Goal: Task Accomplishment & Management: Manage account settings

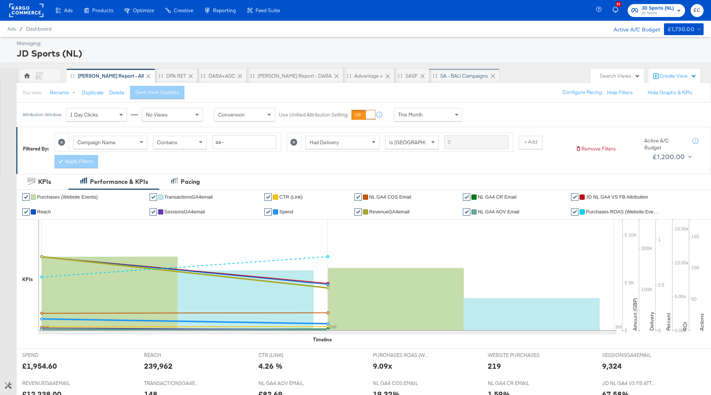
click at [440, 74] on div "SA - BAU Campaigns" at bounding box center [464, 76] width 48 height 7
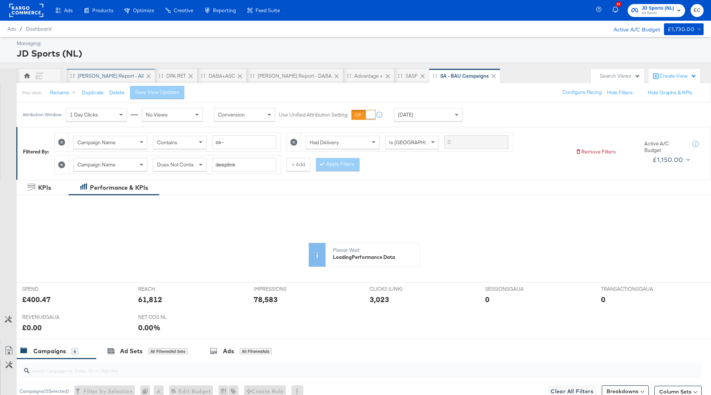
click at [101, 76] on div "[PERSON_NAME] Report - All" at bounding box center [111, 76] width 66 height 7
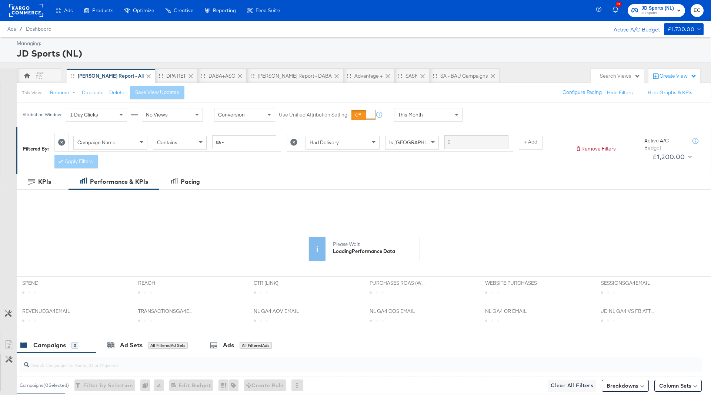
click at [291, 142] on icon at bounding box center [293, 142] width 7 height 7
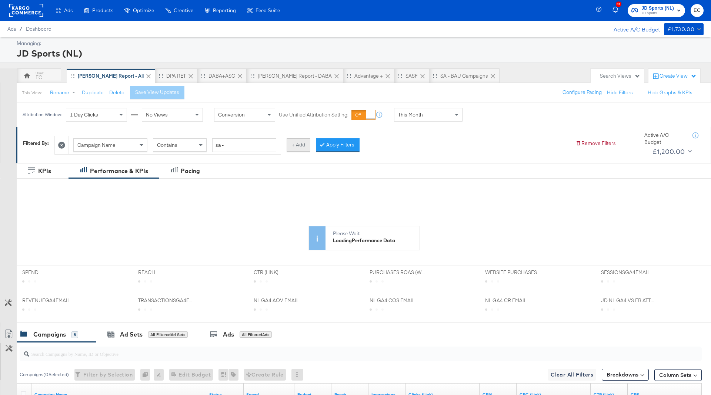
click at [294, 147] on button "+ Add" at bounding box center [299, 144] width 24 height 13
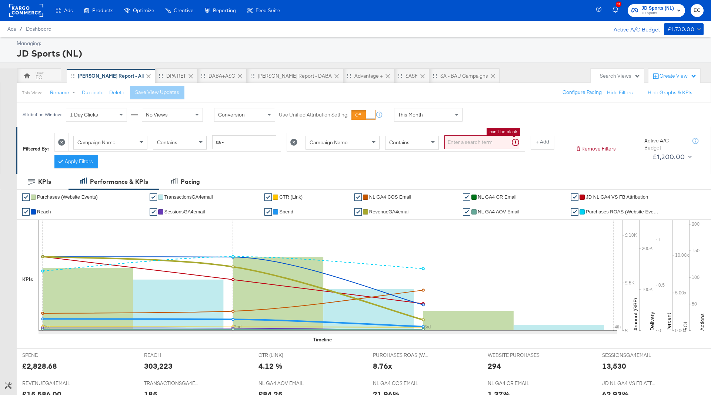
click at [456, 142] on input "search" at bounding box center [482, 143] width 76 height 14
type input "web cell"
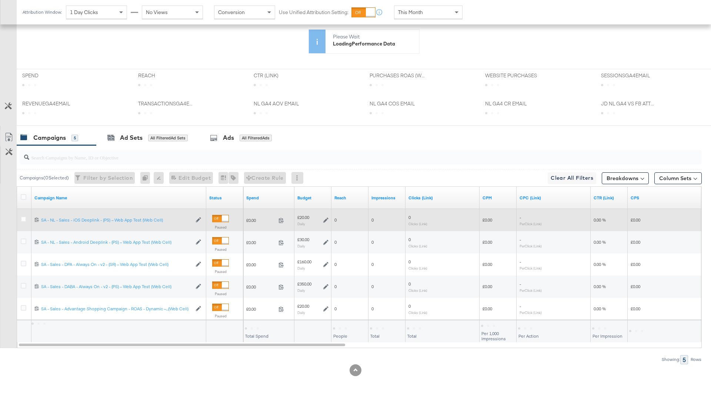
scroll to position [280, 0]
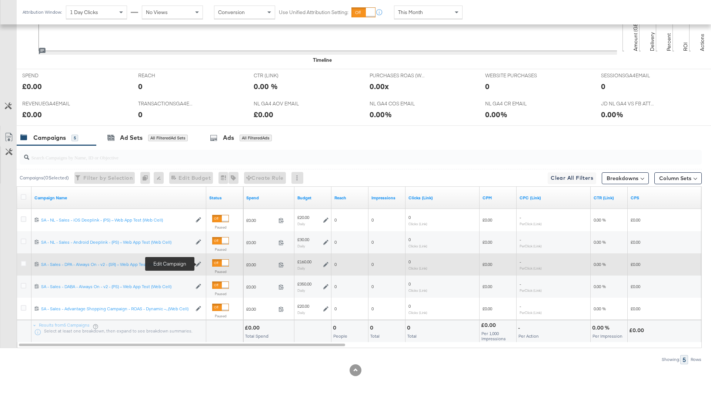
click at [200, 262] on icon at bounding box center [198, 264] width 5 height 5
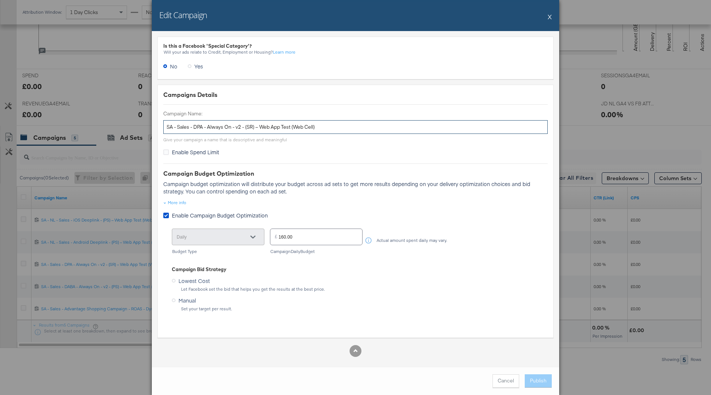
click at [245, 122] on input "SA - Sales - DPA - Always On - v2 - (SR) – Web App Test (Web Cell)" at bounding box center [355, 127] width 384 height 14
click at [549, 16] on button "X" at bounding box center [550, 16] width 4 height 15
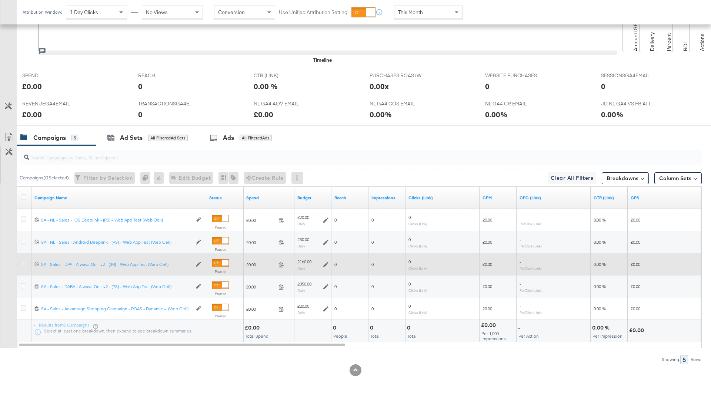
click at [21, 264] on icon at bounding box center [24, 264] width 6 height 6
click at [0, 0] on input "checkbox" at bounding box center [0, 0] width 0 height 0
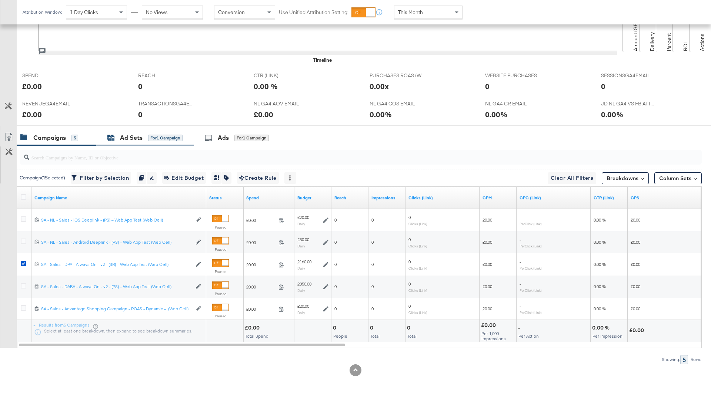
click at [154, 134] on div "Ad Sets for 1 Campaign" at bounding box center [144, 138] width 75 height 9
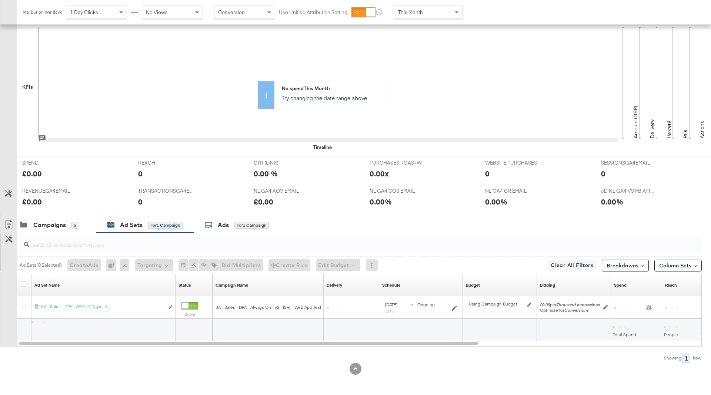
scroll to position [191, 0]
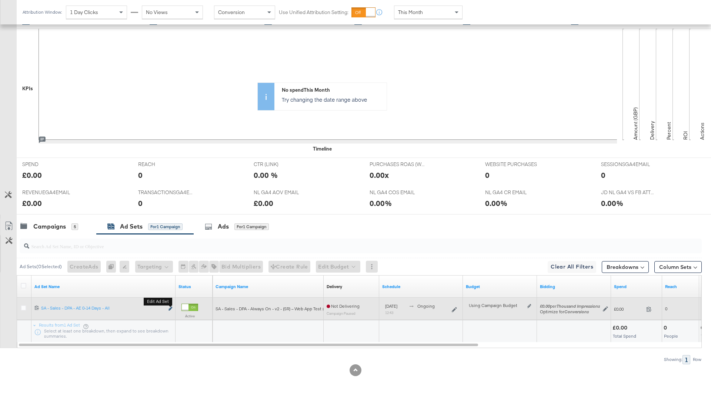
click at [171, 307] on icon "link" at bounding box center [170, 309] width 4 height 4
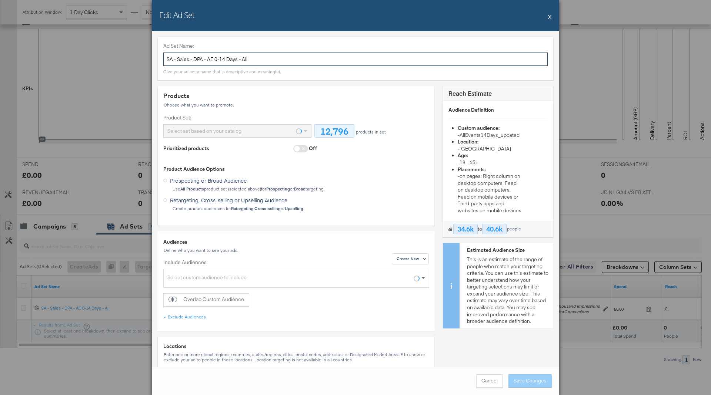
click at [270, 61] on input "SA - Sales - DPA - AE 0-14 Days - All" at bounding box center [355, 60] width 384 height 14
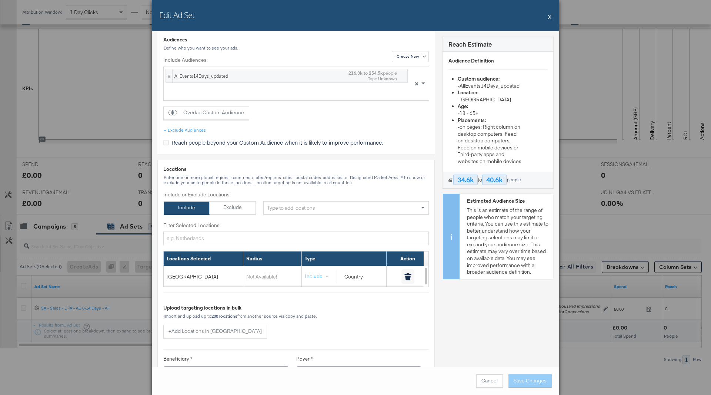
scroll to position [0, 0]
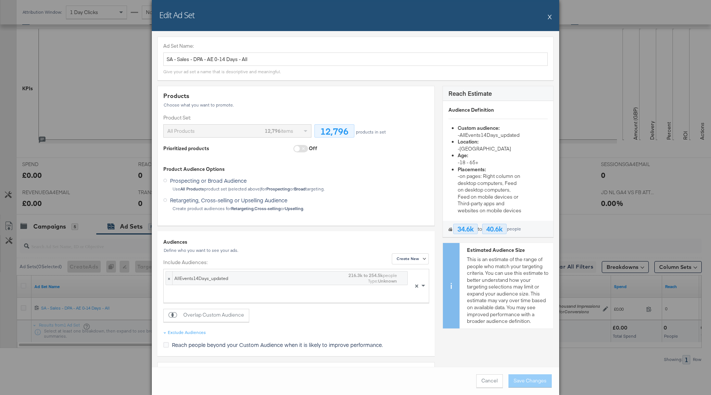
click at [549, 17] on button "X" at bounding box center [550, 16] width 4 height 15
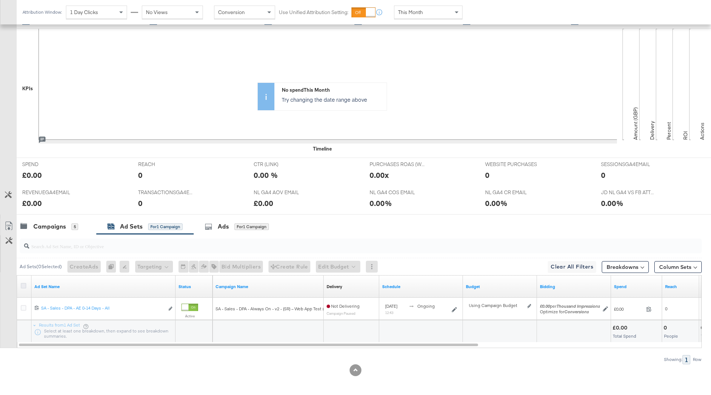
click at [23, 283] on icon at bounding box center [24, 286] width 6 height 6
click at [0, 0] on input "checkbox" at bounding box center [0, 0] width 0 height 0
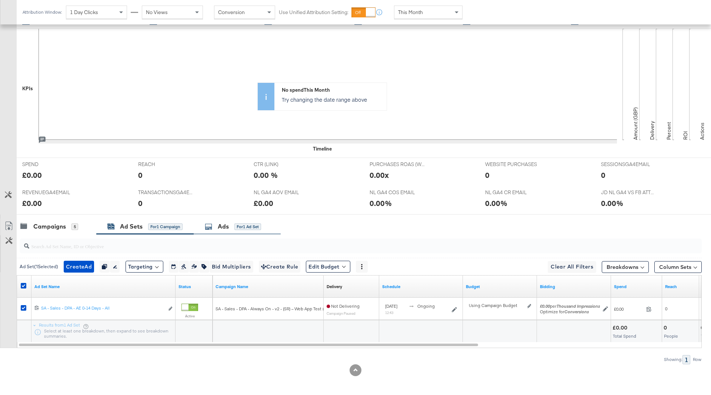
click at [230, 232] on div "Ads for 1 Ad Set" at bounding box center [237, 227] width 87 height 16
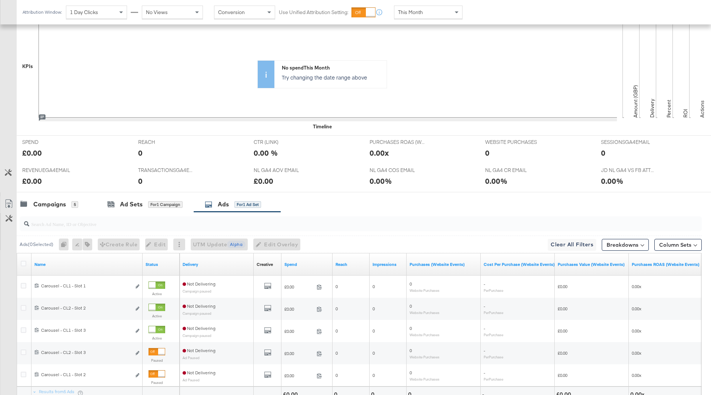
scroll to position [280, 0]
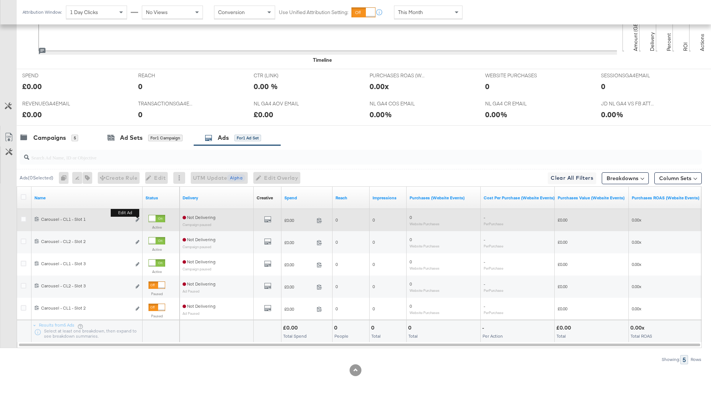
click at [137, 217] on b "Edit ad" at bounding box center [125, 213] width 29 height 8
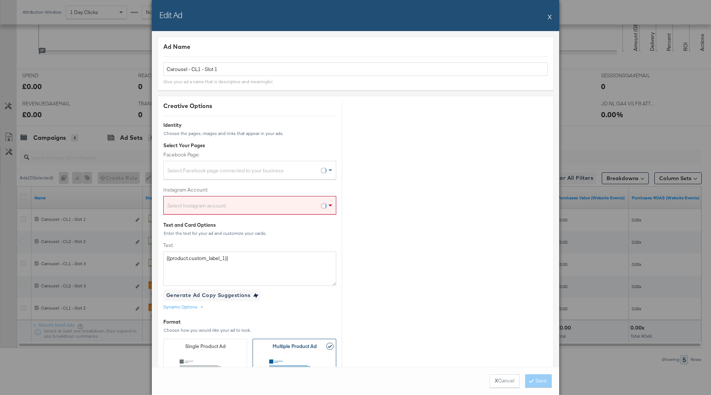
click at [261, 79] on div "Give your ad a name that is descriptive and meaningful" at bounding box center [217, 82] width 109 height 6
click at [255, 72] on input "Carousel - CL1 - Slot 1" at bounding box center [355, 70] width 384 height 14
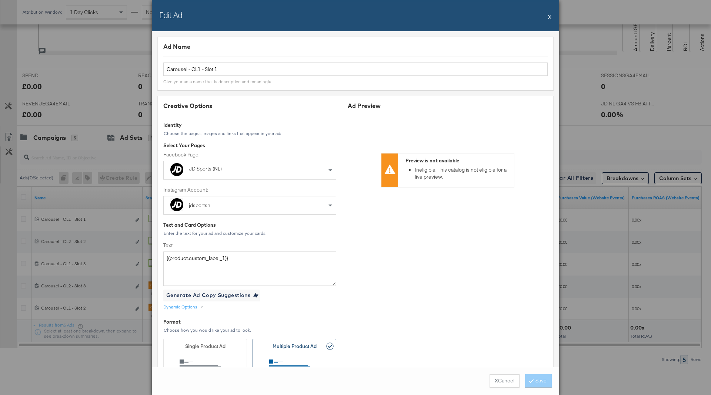
click at [124, 104] on div "Edit Ad X Ad Name Carousel - CL1 - Slot 1 Give your ad a name that is descripti…" at bounding box center [355, 197] width 711 height 395
click at [548, 16] on button "X" at bounding box center [550, 16] width 4 height 15
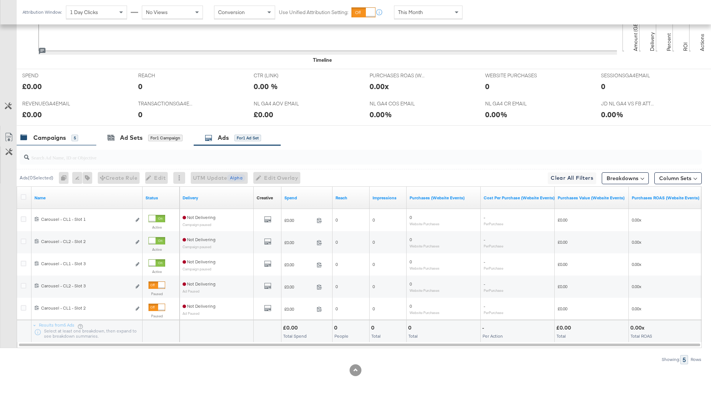
click at [54, 140] on div "Campaigns" at bounding box center [49, 138] width 33 height 9
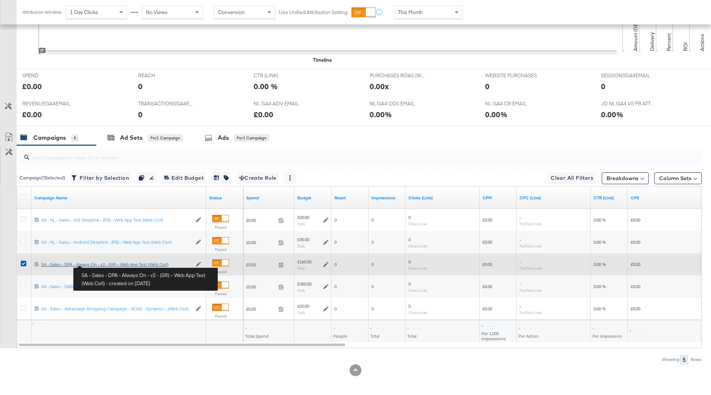
click at [101, 265] on div "SA - Sales - DPA - Always On - v2 - (SR) – Web App Test (Web Cell) SA - Sales -…" at bounding box center [116, 265] width 151 height 6
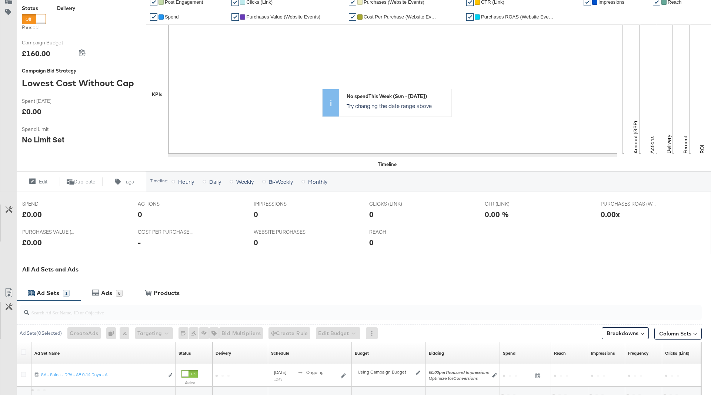
scroll to position [207, 0]
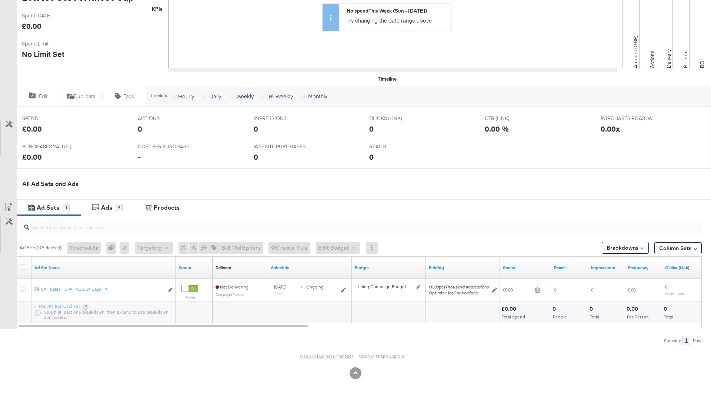
click at [326, 358] on link "Open in Business Manager" at bounding box center [326, 357] width 53 height 6
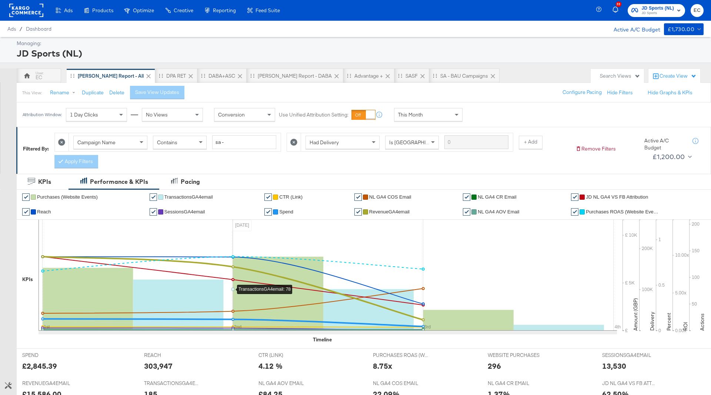
click at [293, 144] on icon at bounding box center [293, 142] width 7 height 7
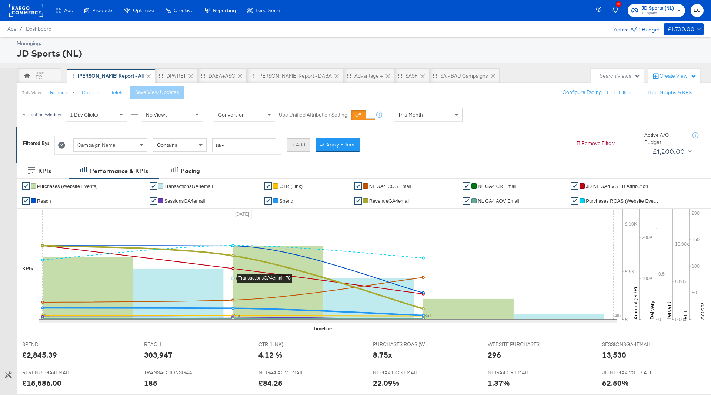
click at [291, 144] on button "+ Add" at bounding box center [299, 144] width 24 height 13
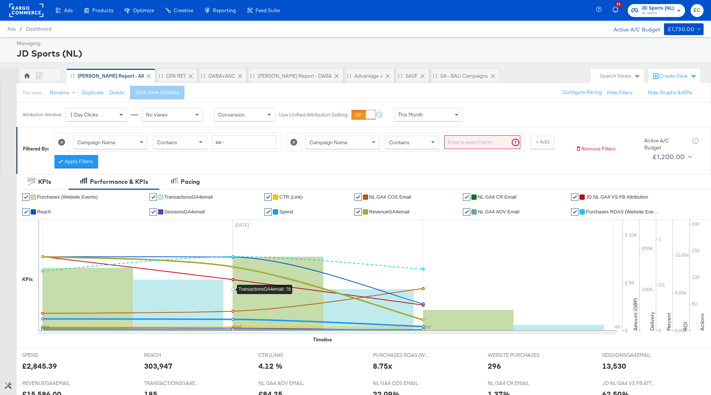
click at [446, 145] on input "search" at bounding box center [482, 143] width 76 height 14
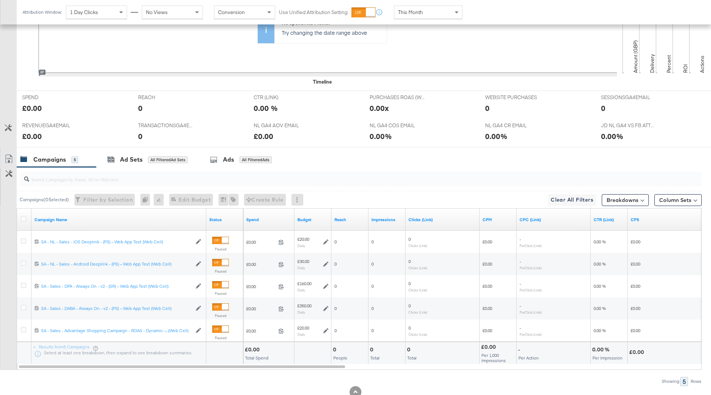
scroll to position [280, 0]
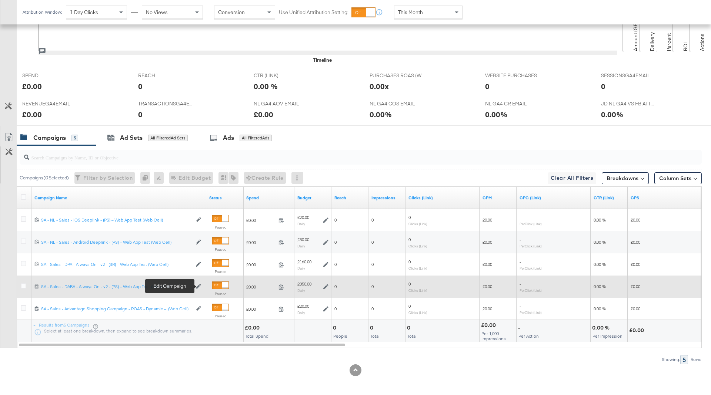
click at [197, 285] on icon at bounding box center [198, 286] width 5 height 5
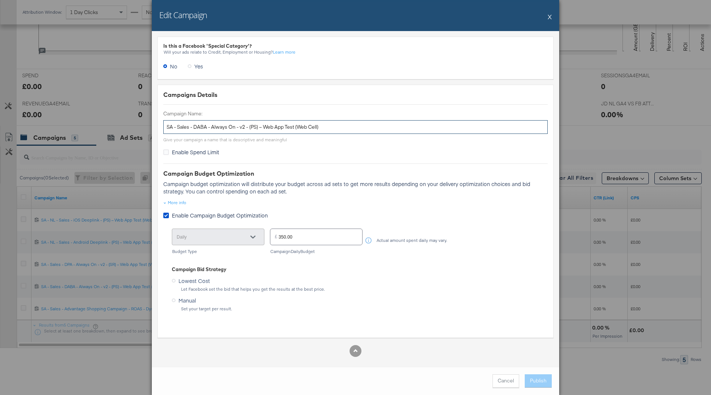
click at [256, 131] on input "SA - Sales - DABA - Always On - v2 - (PS) – Web App Test (Web Cell)" at bounding box center [355, 127] width 384 height 14
click at [551, 14] on button "X" at bounding box center [550, 16] width 4 height 15
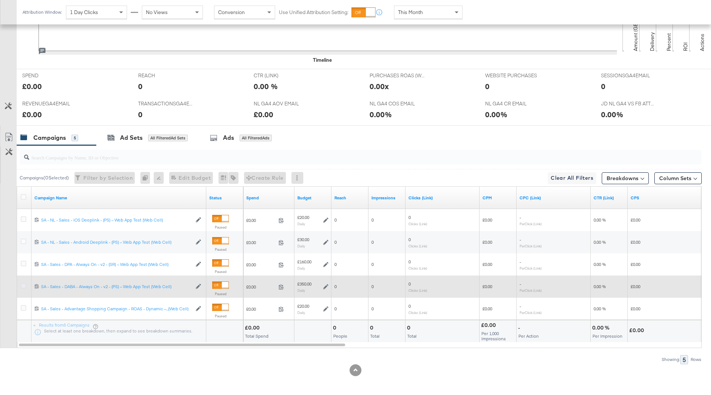
click at [23, 283] on icon at bounding box center [24, 286] width 6 height 6
click at [0, 0] on input "checkbox" at bounding box center [0, 0] width 0 height 0
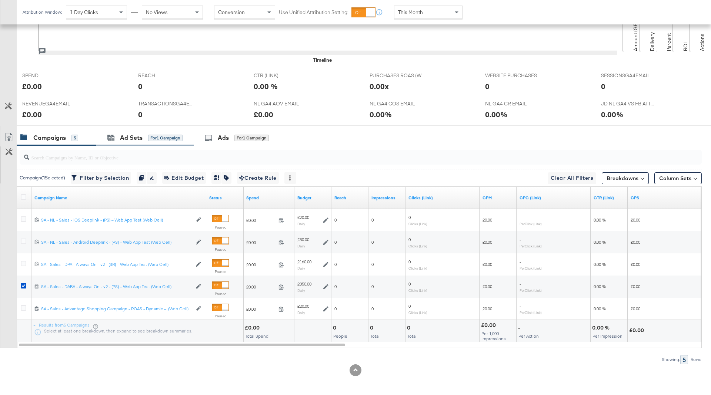
click at [146, 142] on div "Ad Sets for 1 Campaign" at bounding box center [144, 138] width 97 height 16
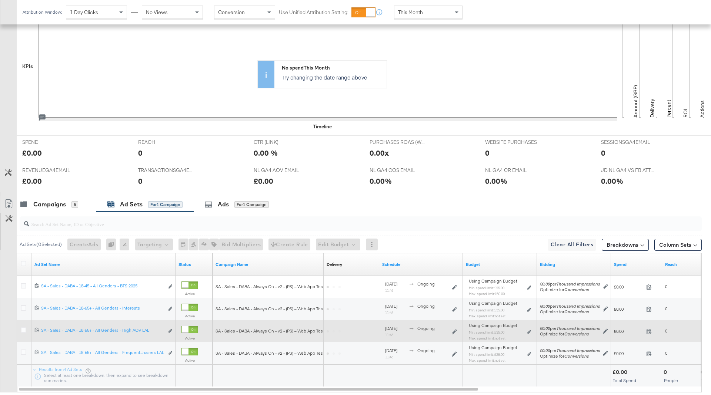
scroll to position [258, 0]
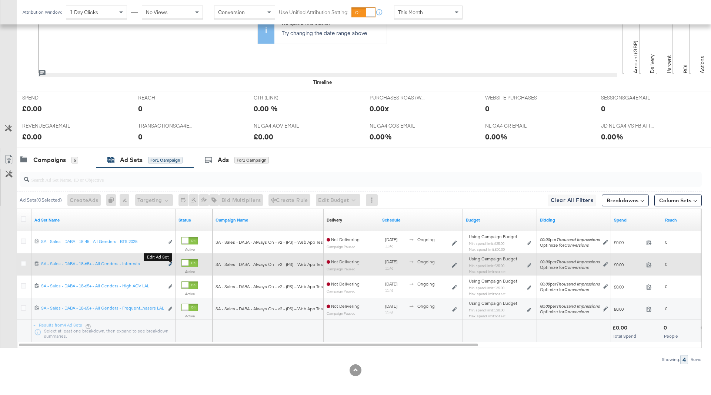
click at [171, 264] on icon "link" at bounding box center [170, 264] width 4 height 4
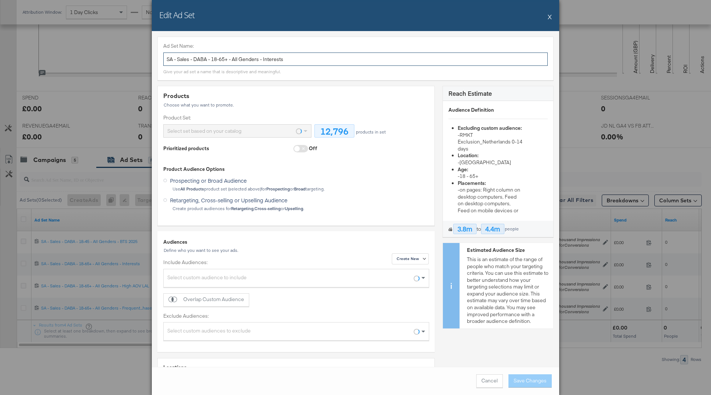
click at [262, 61] on input "SA - Sales - DABA - 18-65+ - All Genders - Interests" at bounding box center [355, 60] width 384 height 14
click at [551, 16] on button "X" at bounding box center [550, 16] width 4 height 15
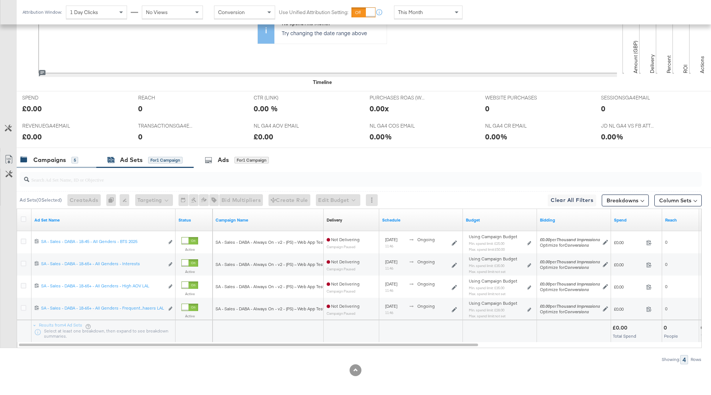
click at [56, 152] on div "Campaigns 5" at bounding box center [57, 160] width 80 height 16
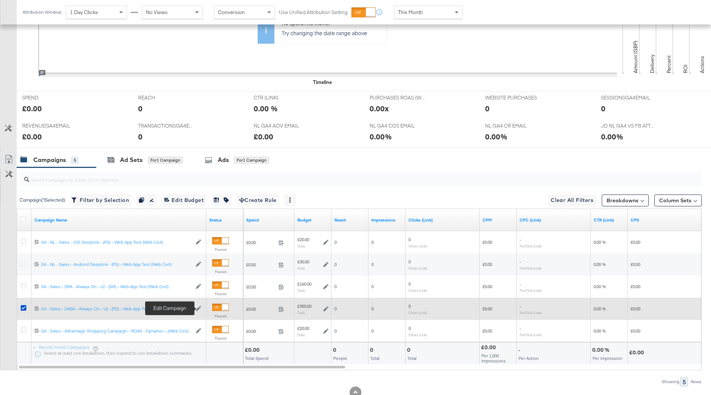
click at [198, 308] on icon at bounding box center [198, 308] width 5 height 5
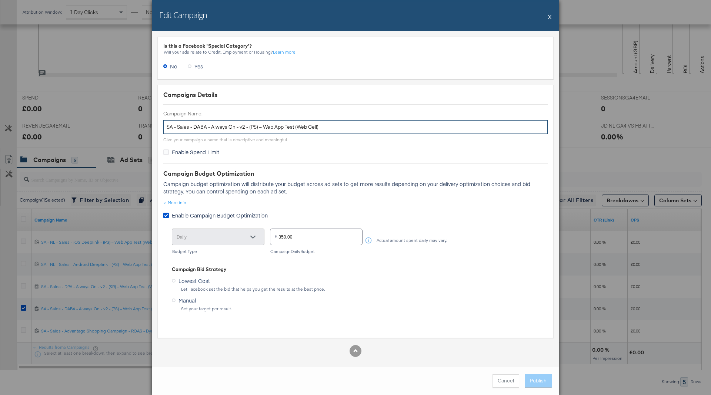
click at [213, 126] on input "SA - Sales - DABA - Always On - v2 - (PS) – Web App Test (Web Cell)" at bounding box center [355, 127] width 384 height 14
click at [549, 19] on button "X" at bounding box center [550, 16] width 4 height 15
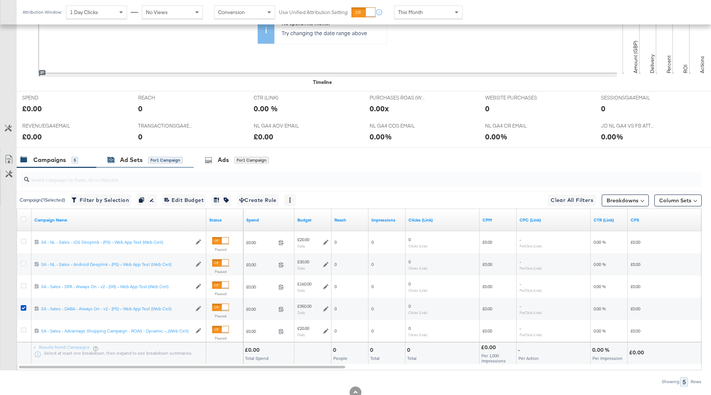
click at [141, 158] on div "Ad Sets" at bounding box center [131, 160] width 23 height 9
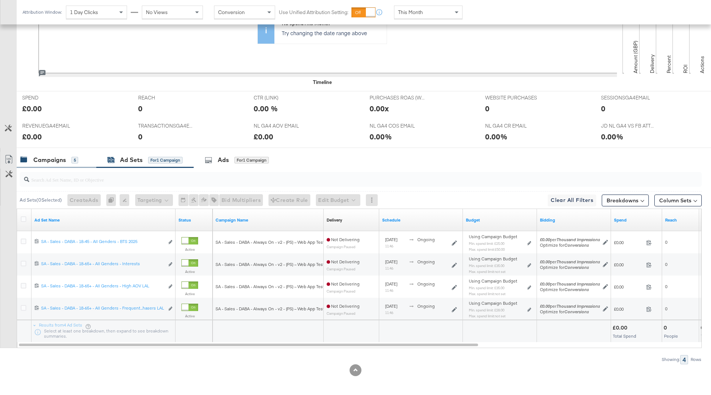
click at [49, 156] on div "Campaigns" at bounding box center [49, 160] width 33 height 9
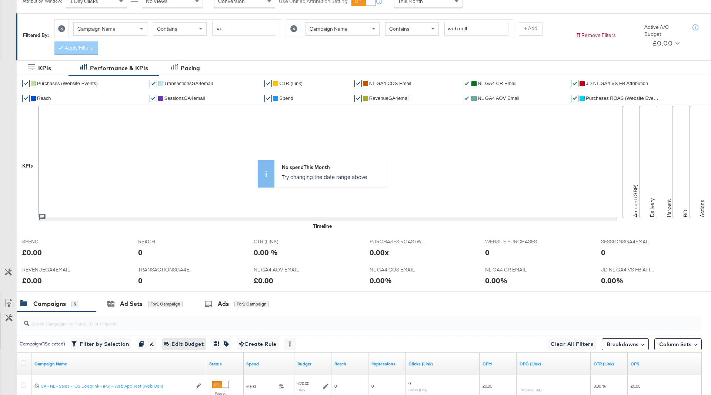
scroll to position [0, 0]
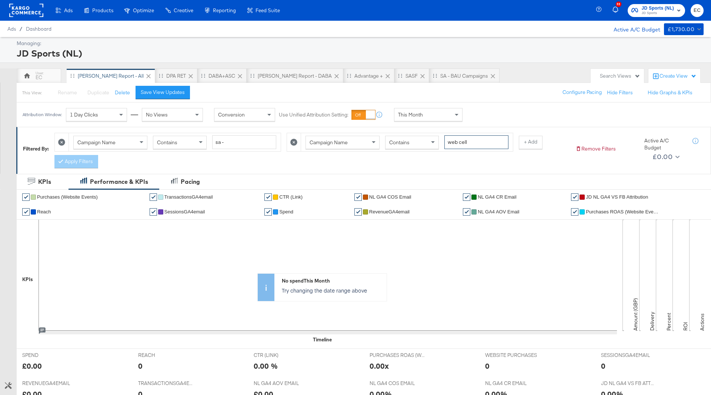
click at [489, 143] on input "web cell" at bounding box center [476, 143] width 64 height 14
type input "web cell"
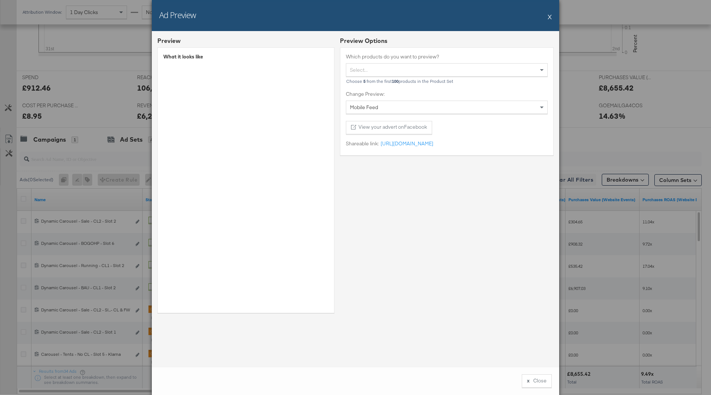
scroll to position [284, 0]
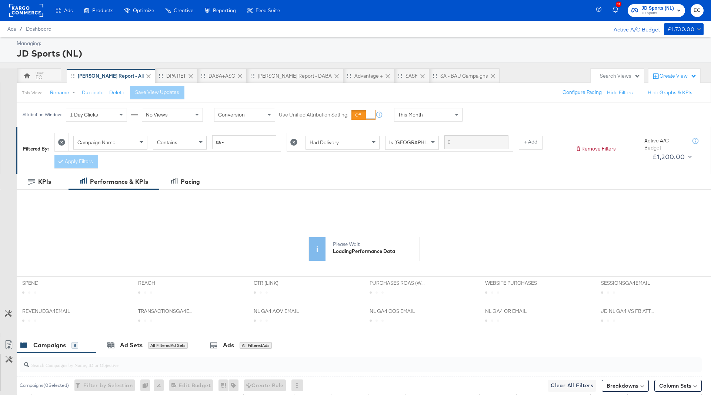
click at [290, 144] on icon at bounding box center [293, 142] width 7 height 7
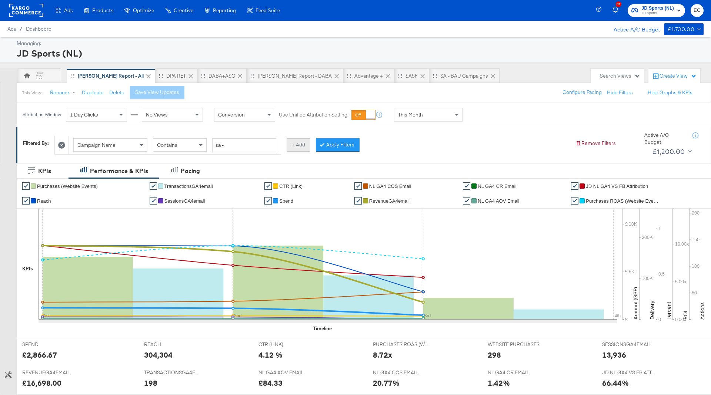
click at [297, 145] on button "+ Add" at bounding box center [299, 144] width 24 height 13
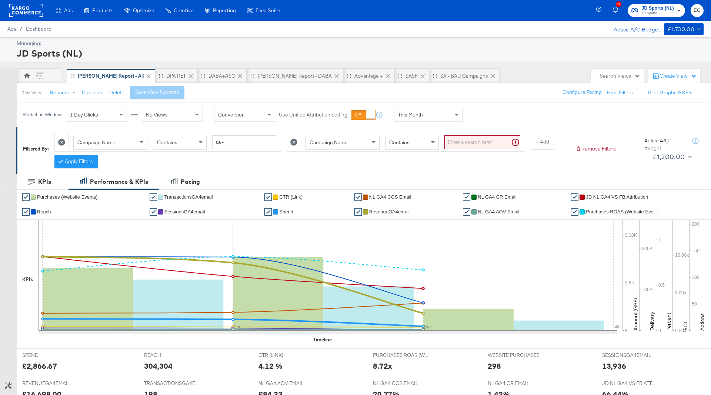
click at [459, 145] on input "search" at bounding box center [482, 143] width 76 height 14
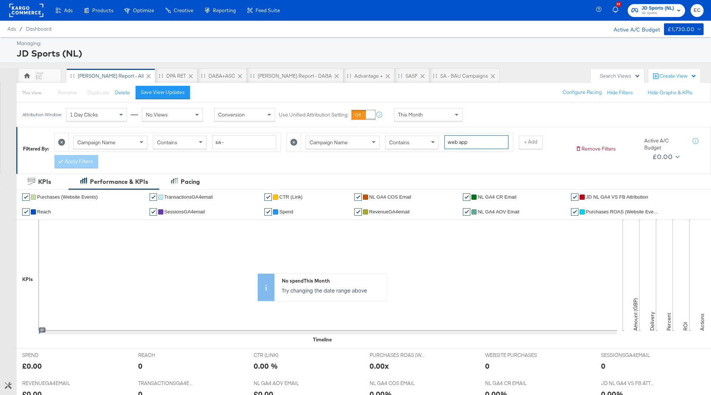
type input "web app"
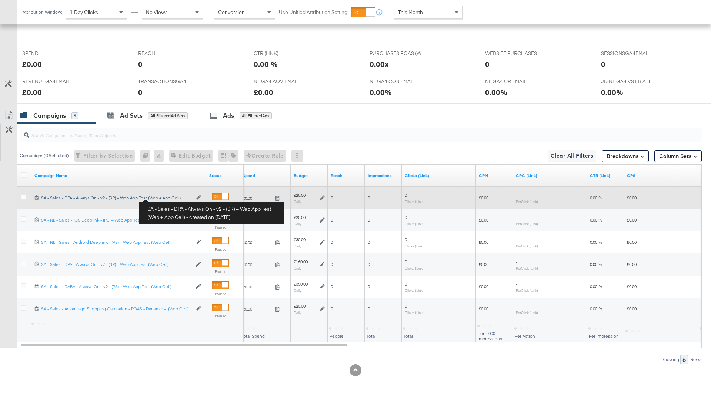
scroll to position [302, 0]
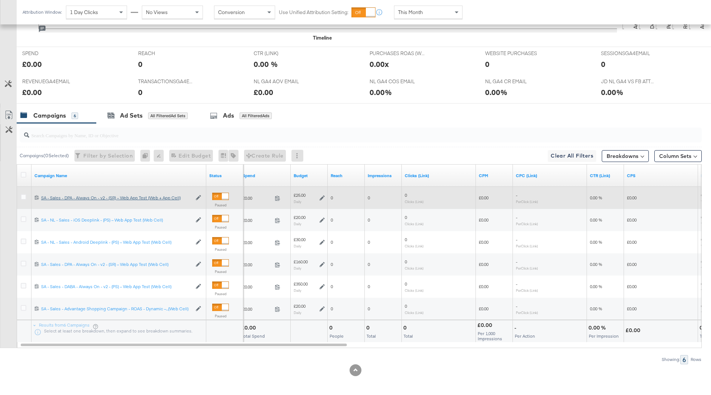
click at [167, 198] on div "SA - Sales - DPA - Always On - v2 - (SR) – Web App Test (Web + App Cell) SA - S…" at bounding box center [116, 198] width 151 height 6
